Goal: Task Accomplishment & Management: Manage account settings

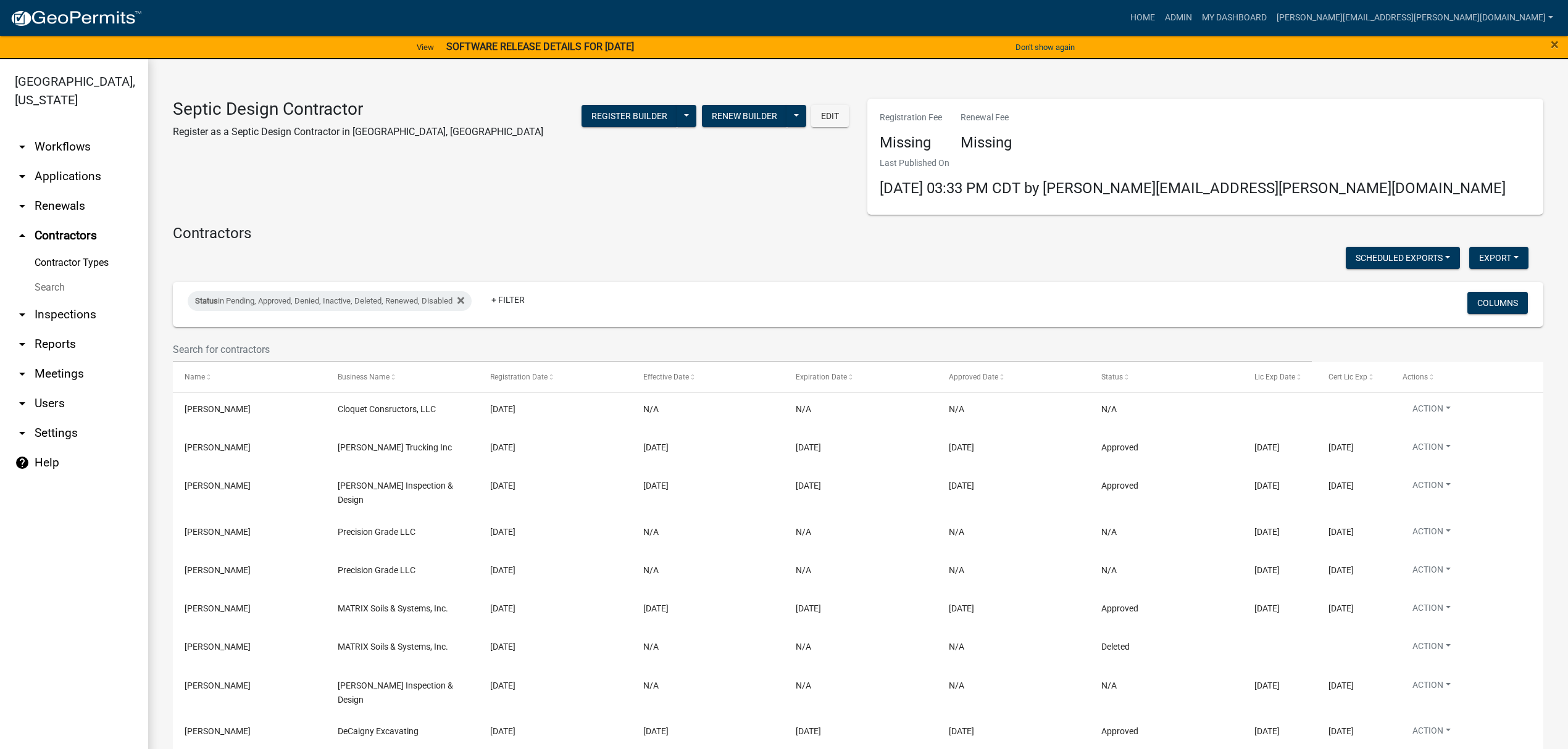
click at [45, 169] on link "arrow_drop_down Applications" at bounding box center [74, 176] width 148 height 30
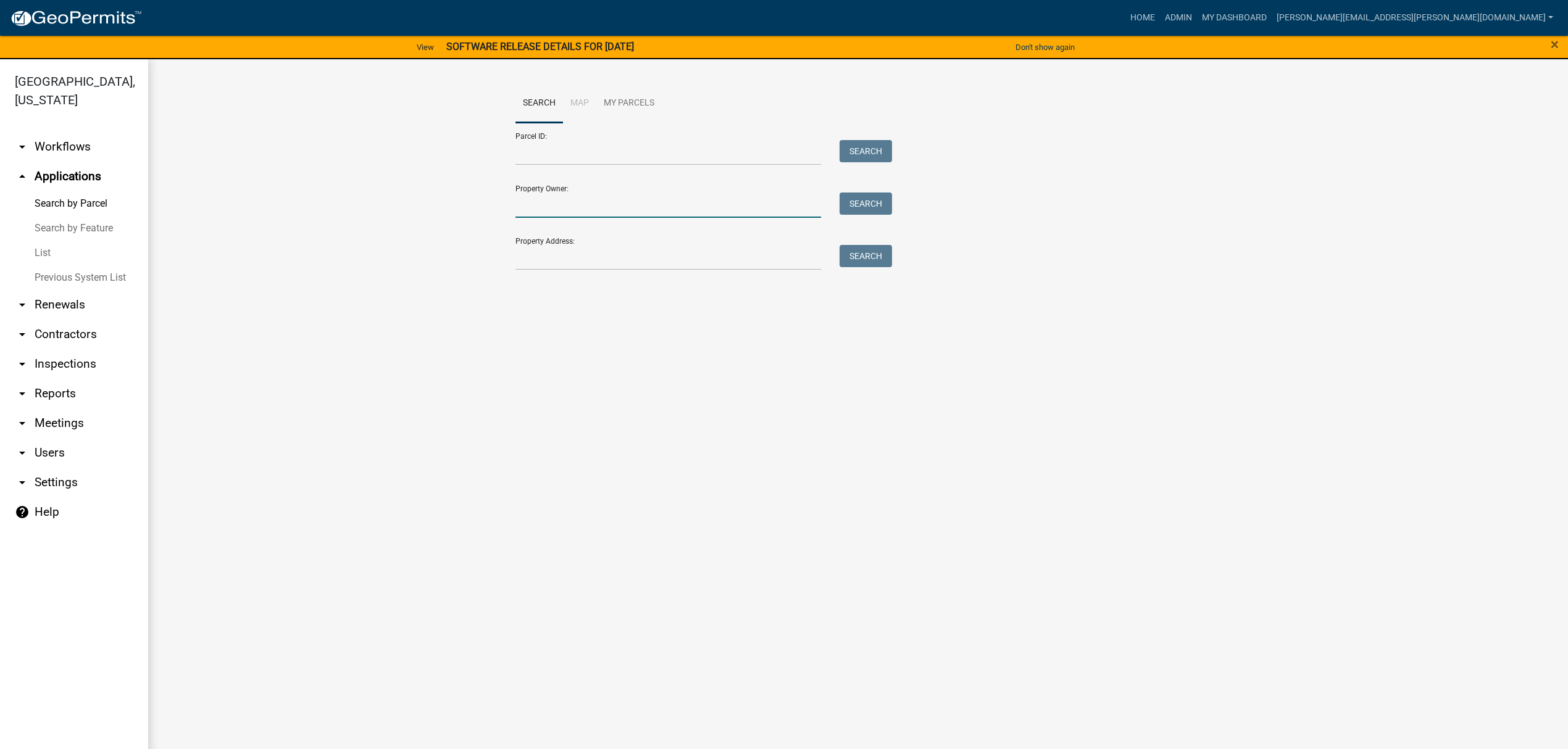
click at [620, 207] on input "Property Owner:" at bounding box center [668, 206] width 306 height 25
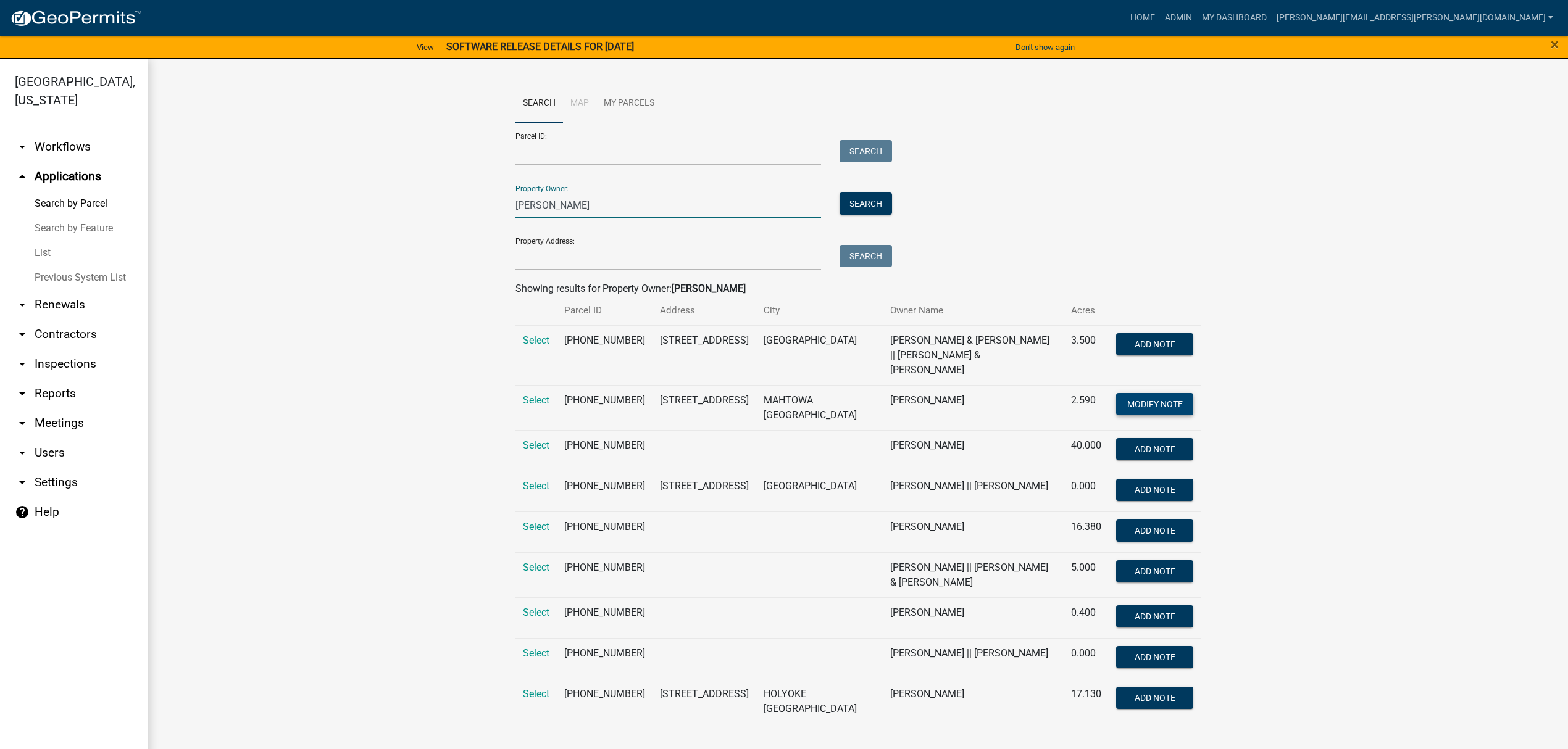
type input "[PERSON_NAME]"
click at [1149, 396] on button "Modify Note" at bounding box center [1155, 404] width 78 height 23
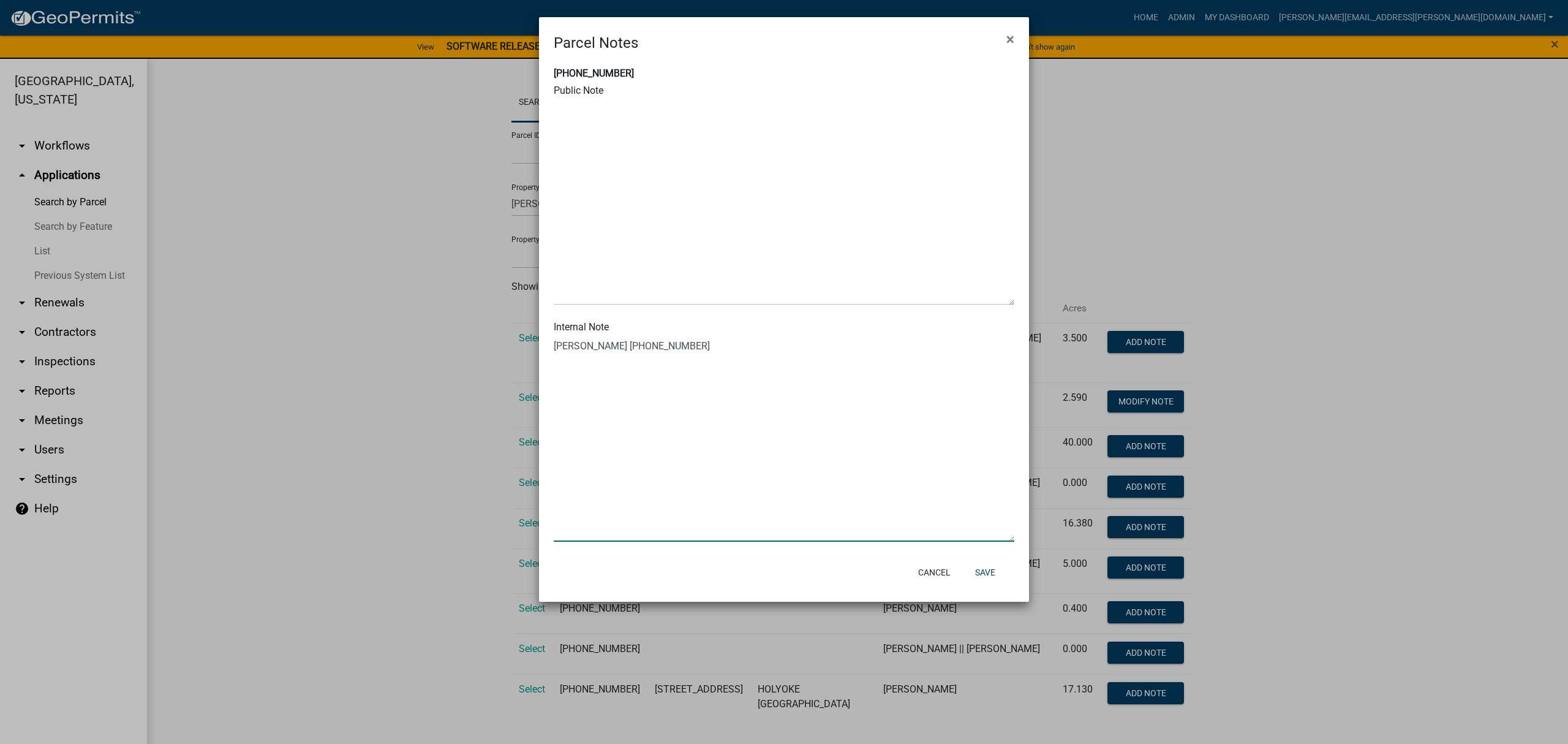
click at [789, 392] on textarea at bounding box center [784, 439] width 461 height 205
drag, startPoint x: 723, startPoint y: 355, endPoint x: 804, endPoint y: 333, distance: 83.9
click at [724, 355] on textarea at bounding box center [784, 439] width 461 height 205
type textarea "[PERSON_NAME] [PHONE_NUMBER] Spoke with [PERSON_NAME] on [DATE] about the need …"
click at [984, 572] on button "Save" at bounding box center [985, 572] width 39 height 22
